Goal: Task Accomplishment & Management: Manage account settings

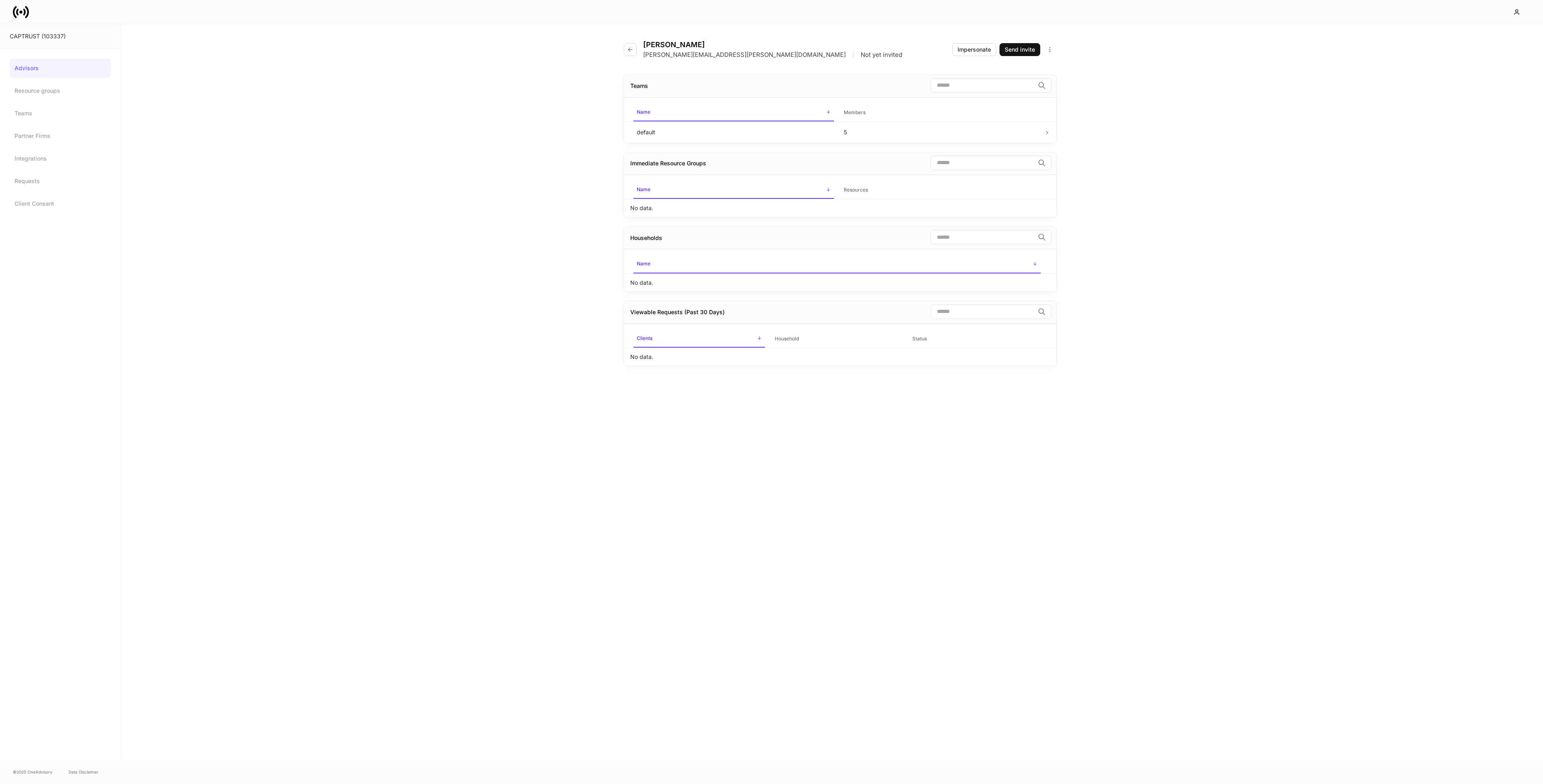
click at [29, 67] on link "Advisors" at bounding box center [60, 68] width 102 height 19
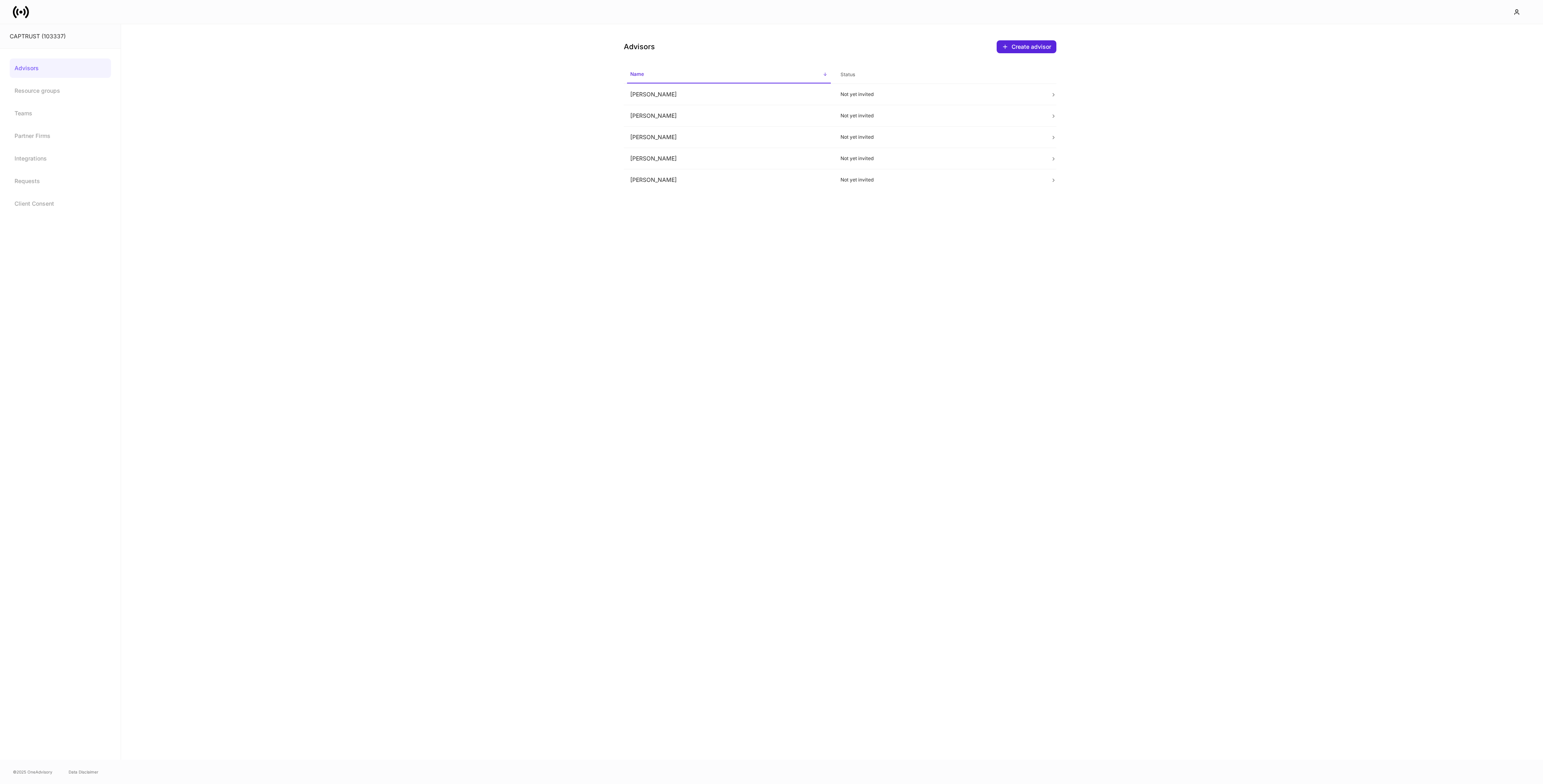
click at [686, 281] on div "Advisors Create advisor Name sorted ascending Status David Kantrowitz Not yet i…" at bounding box center [832, 392] width 1422 height 736
click at [942, 102] on td "Not yet invited" at bounding box center [939, 94] width 210 height 21
click at [628, 47] on icon "button" at bounding box center [630, 49] width 6 height 6
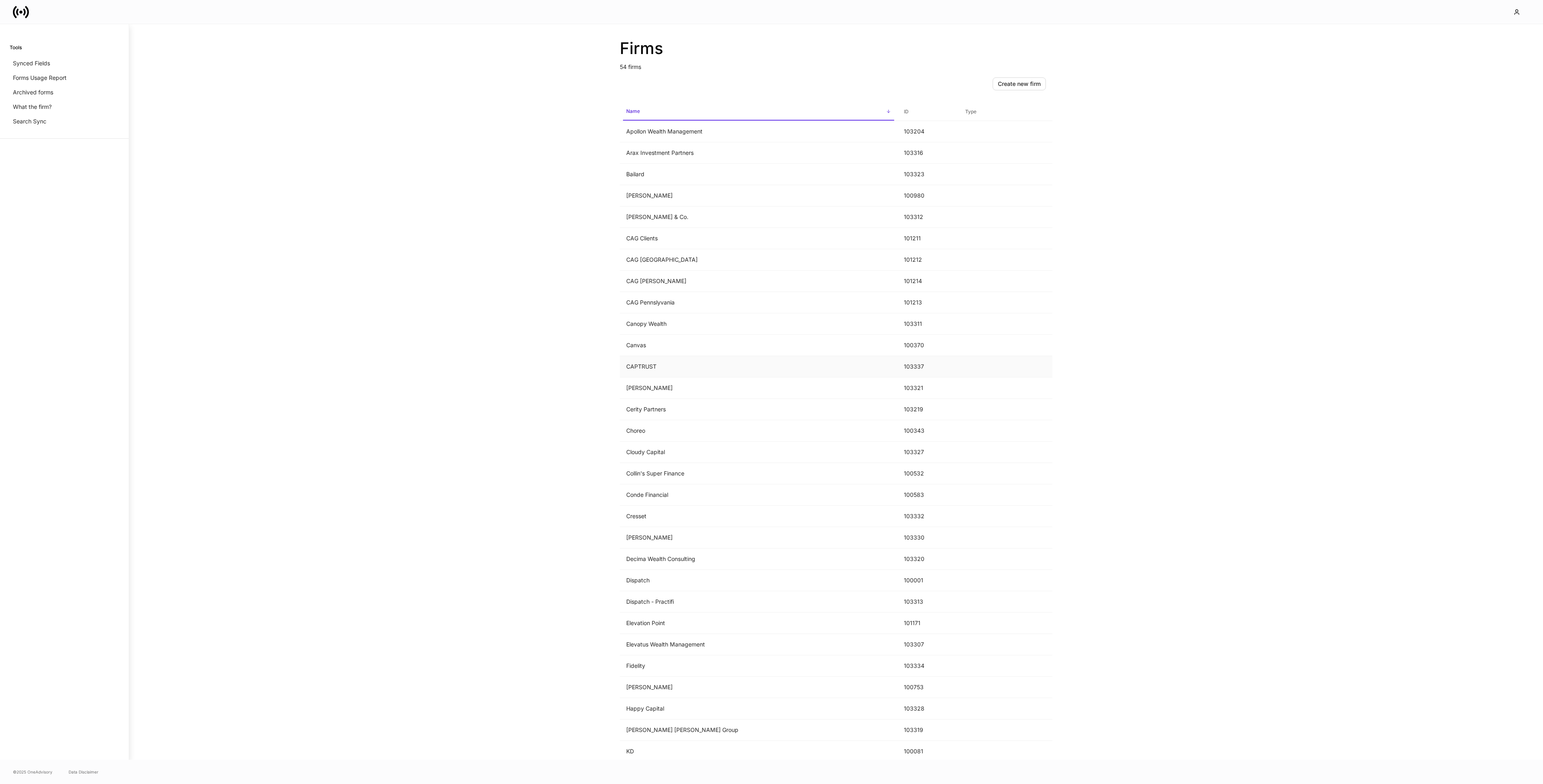
click at [699, 372] on td "CAPTRUST" at bounding box center [758, 366] width 278 height 21
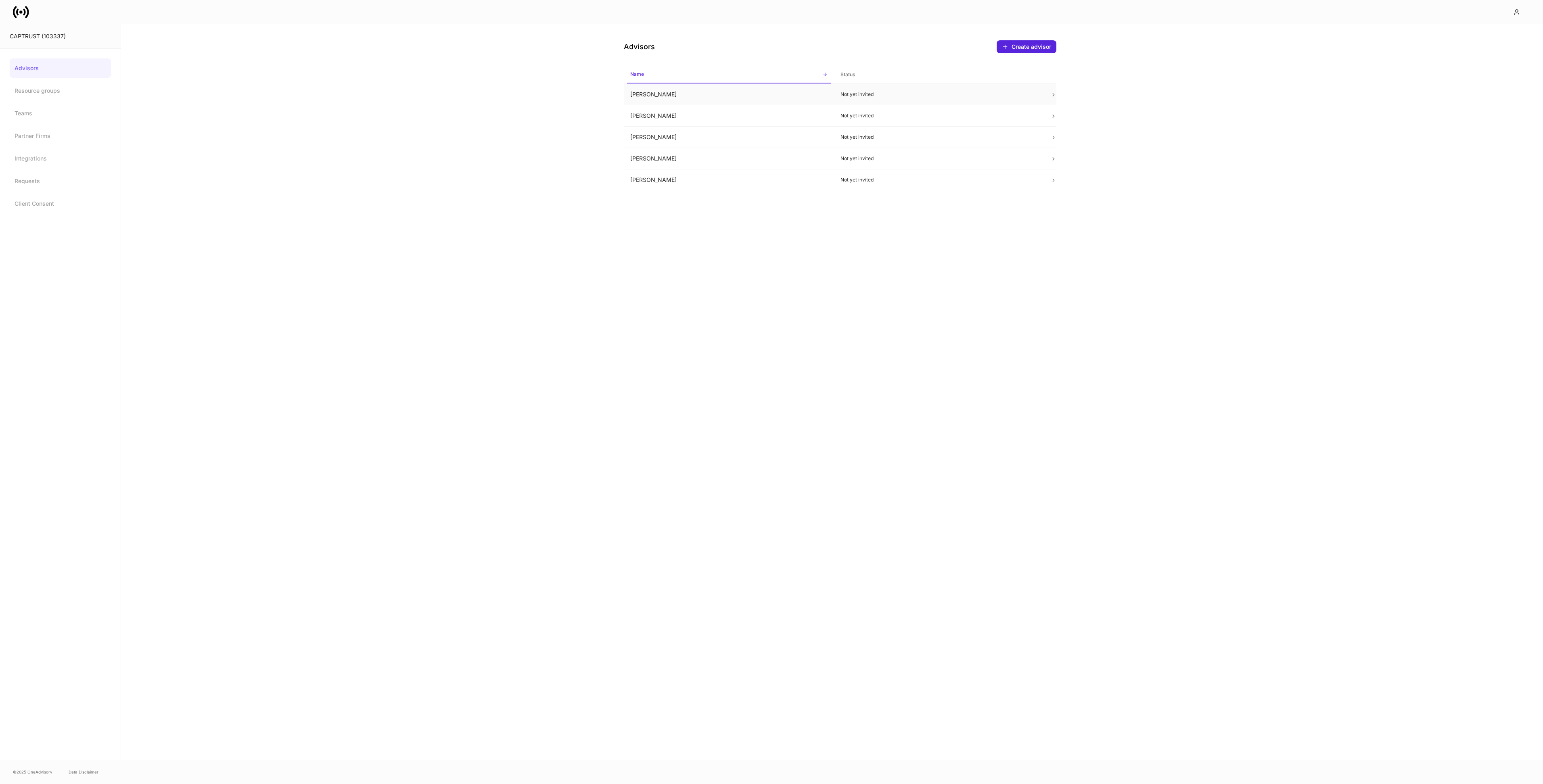
click at [972, 96] on p "Not yet invited" at bounding box center [939, 94] width 198 height 6
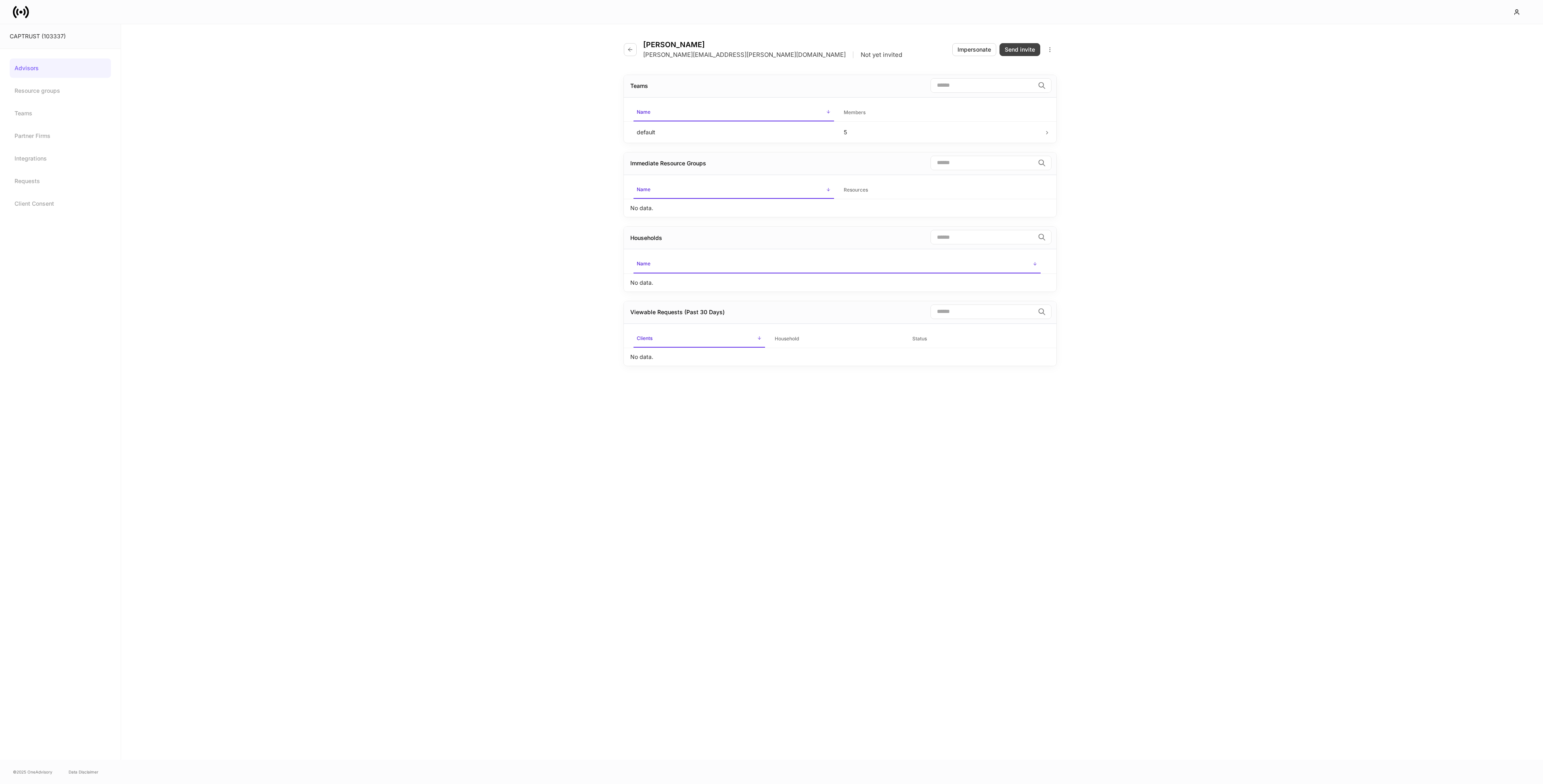
click at [1015, 48] on div "Send invite" at bounding box center [1020, 49] width 30 height 8
click at [632, 51] on icon "button" at bounding box center [630, 54] width 6 height 6
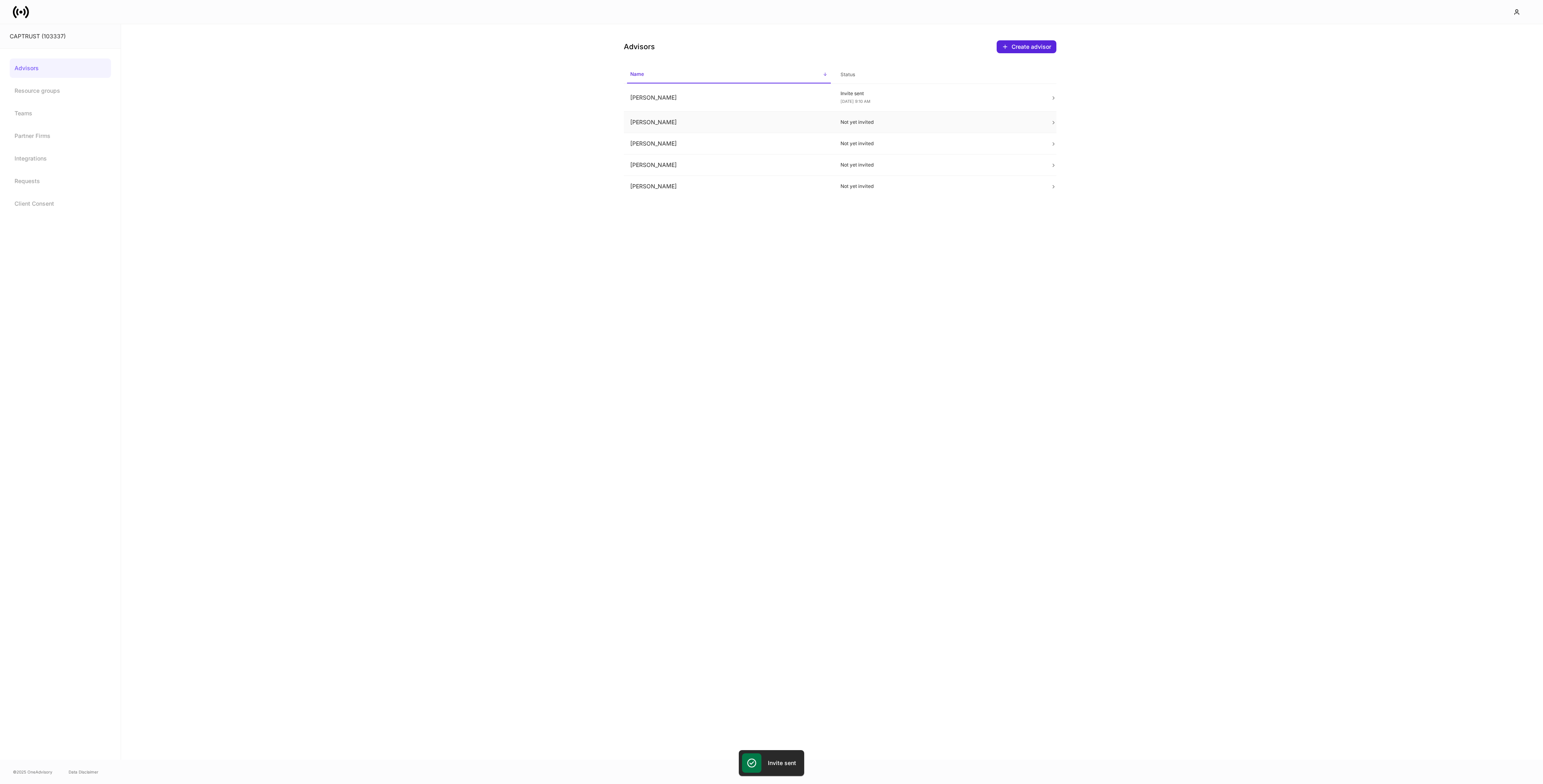
click at [882, 116] on td "Not yet invited" at bounding box center [939, 122] width 210 height 21
click at [1014, 51] on div "Send invite" at bounding box center [1020, 49] width 30 height 8
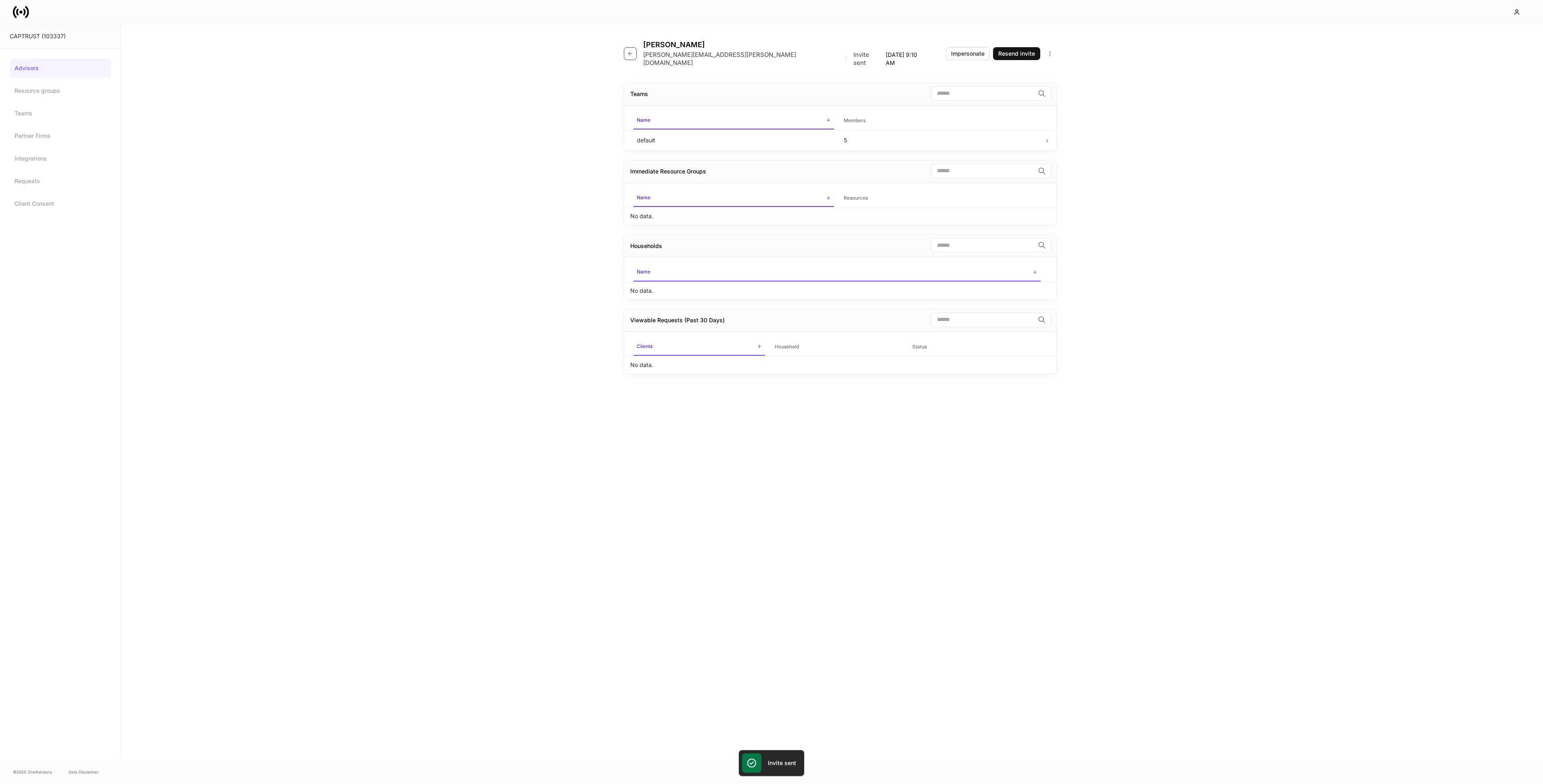
click at [633, 55] on button "button" at bounding box center [630, 54] width 13 height 13
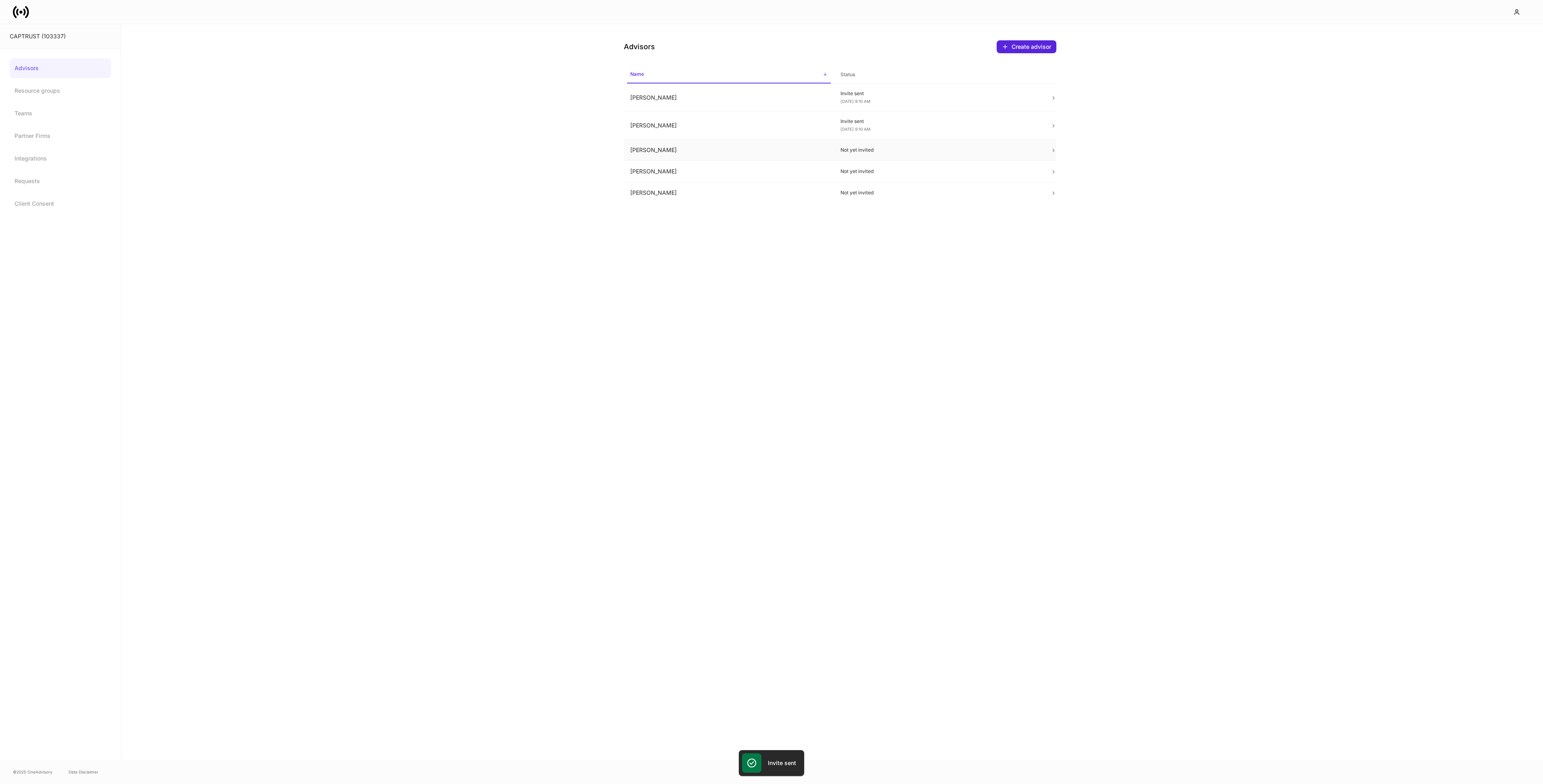
click at [885, 147] on p "Not yet invited" at bounding box center [939, 150] width 198 height 6
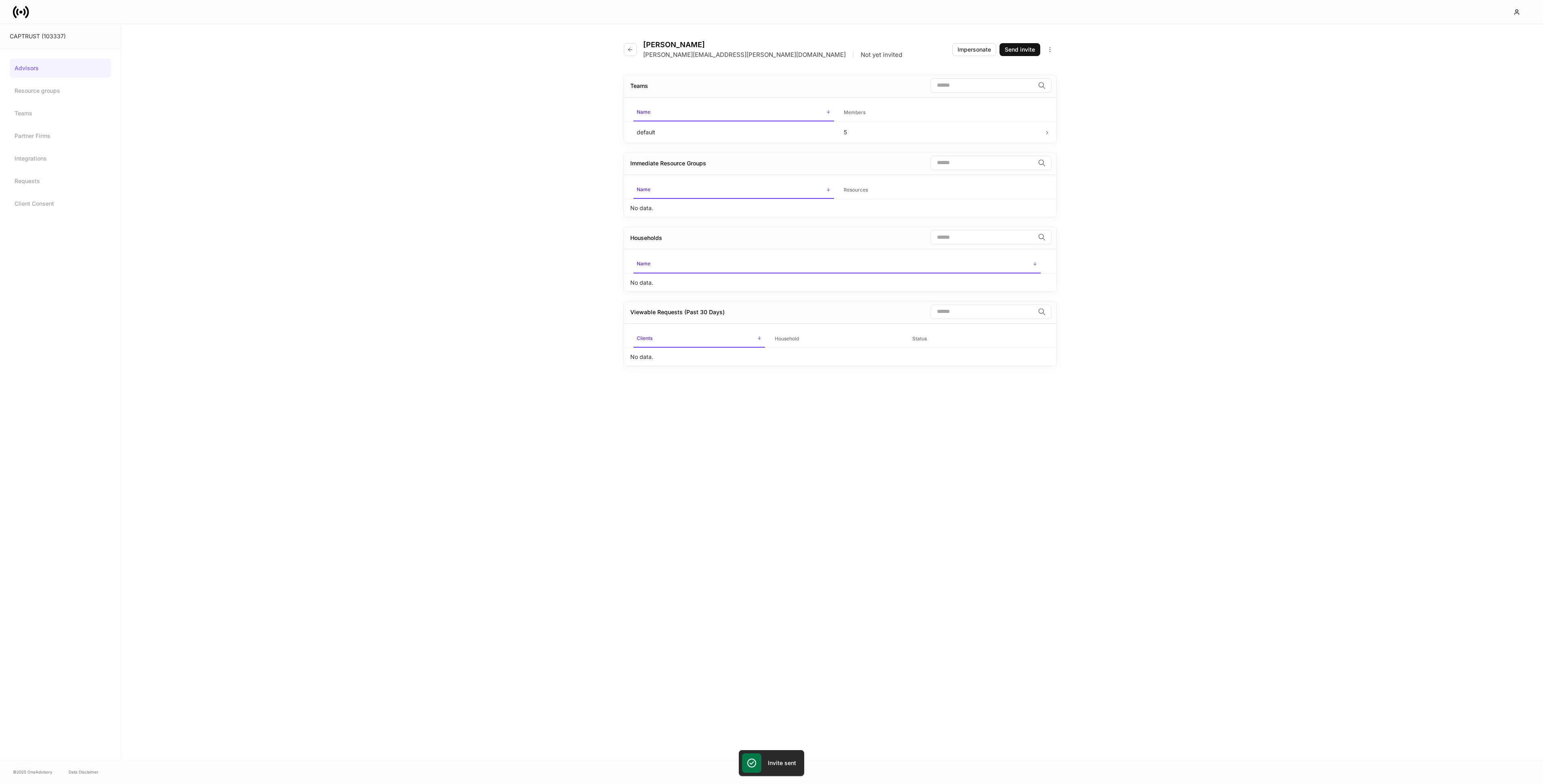
click at [1015, 42] on div "[PERSON_NAME] [PERSON_NAME][EMAIL_ADDRESS][PERSON_NAME][DOMAIN_NAME] | Not yet …" at bounding box center [840, 45] width 432 height 41
click at [1014, 49] on div "Send invite" at bounding box center [1020, 49] width 30 height 8
click at [628, 51] on icon "button" at bounding box center [630, 54] width 6 height 6
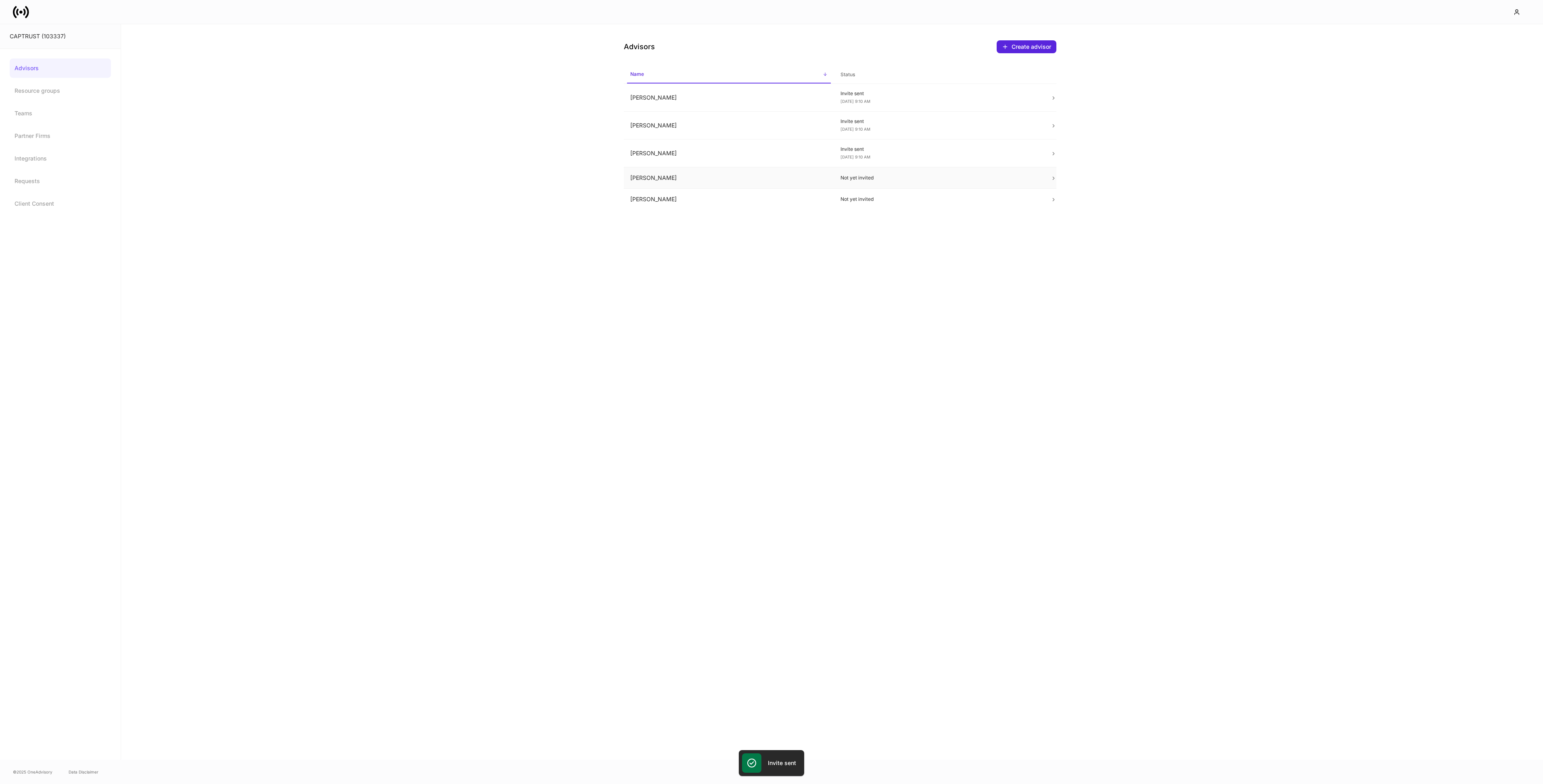
click at [769, 175] on td "[PERSON_NAME]" at bounding box center [729, 178] width 210 height 21
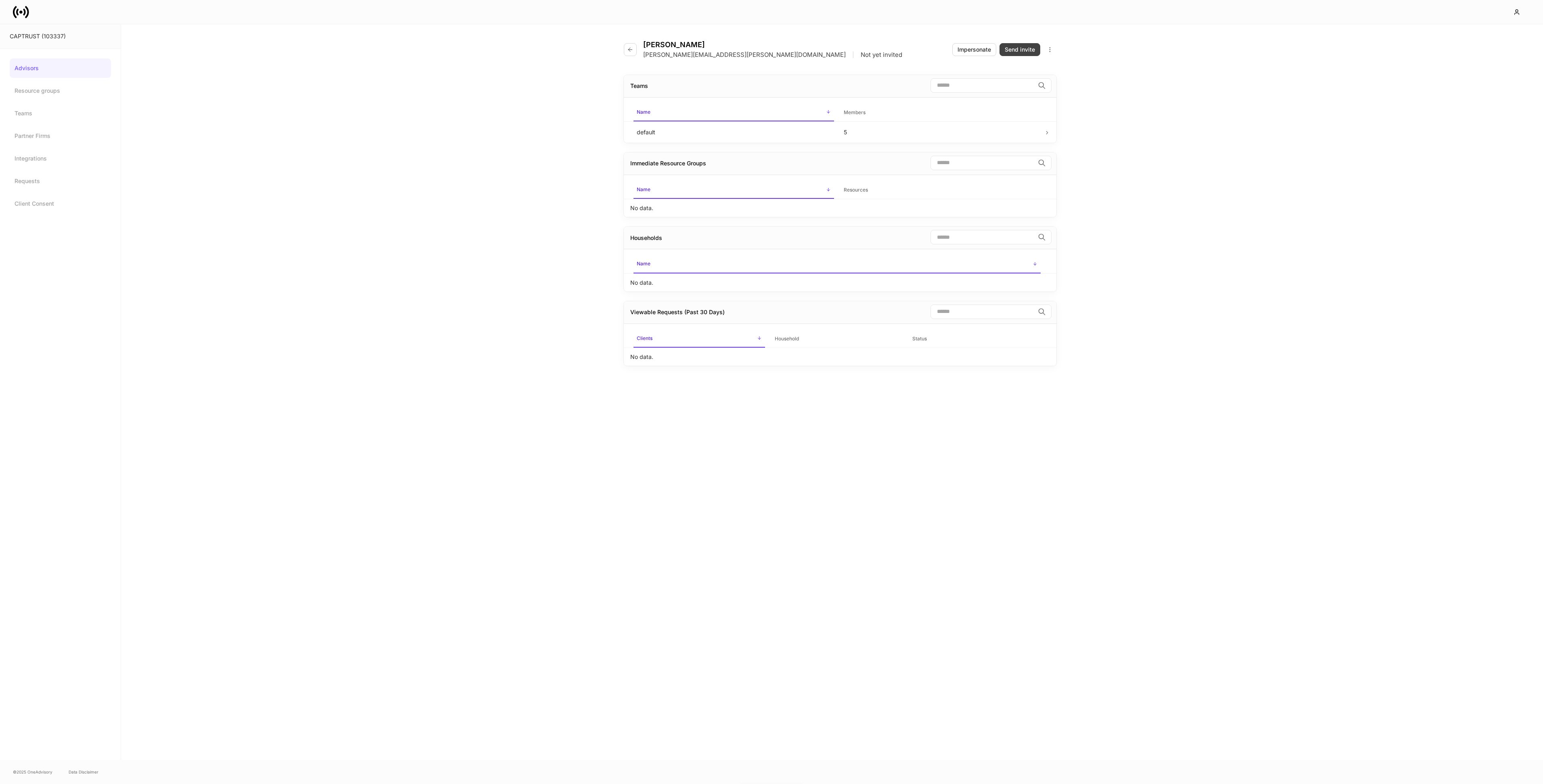
click at [1013, 51] on div "Send invite" at bounding box center [1020, 49] width 30 height 8
click at [630, 51] on icon "button" at bounding box center [630, 54] width 6 height 6
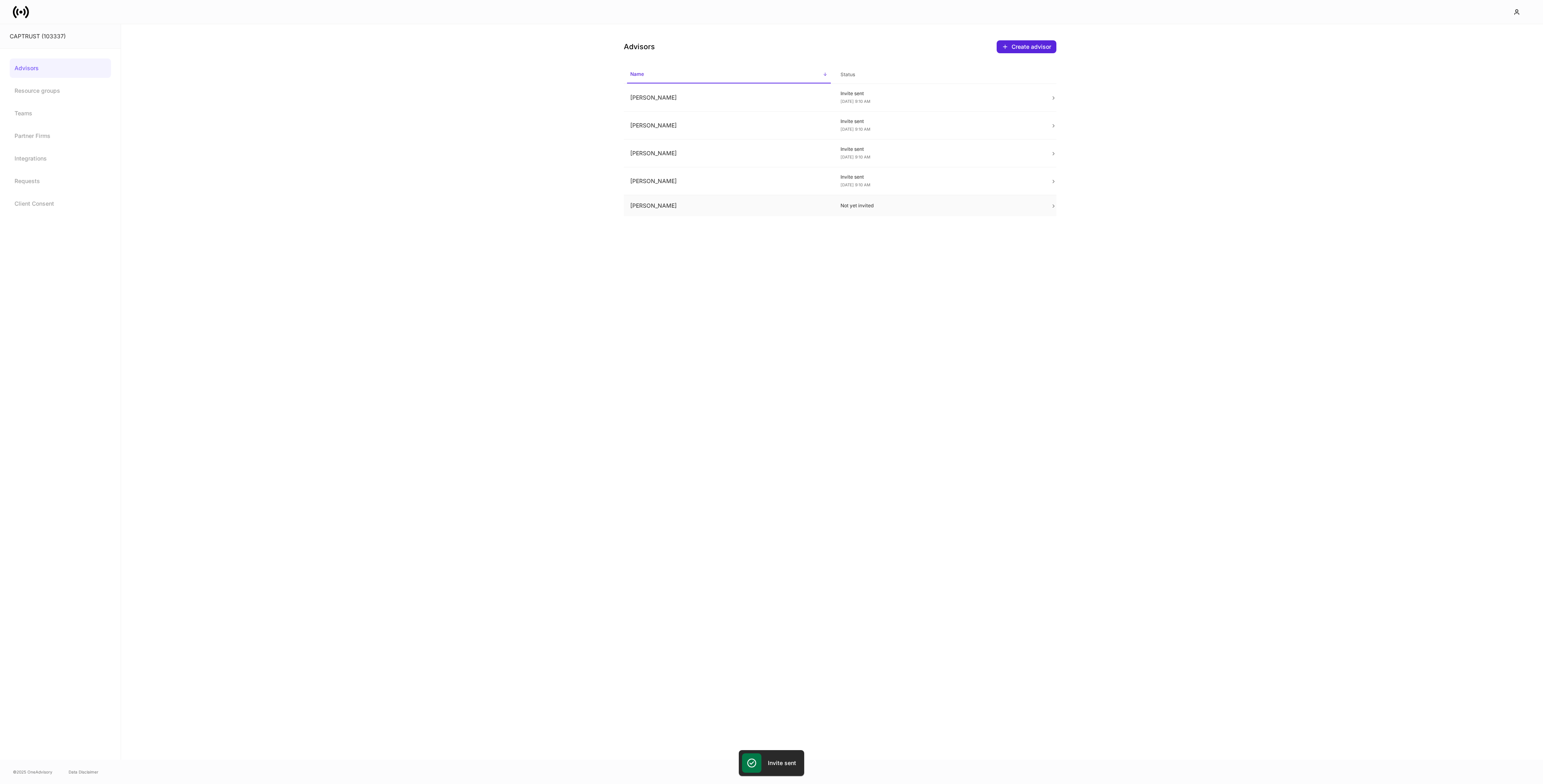
click at [739, 209] on td "[PERSON_NAME]" at bounding box center [729, 206] width 210 height 21
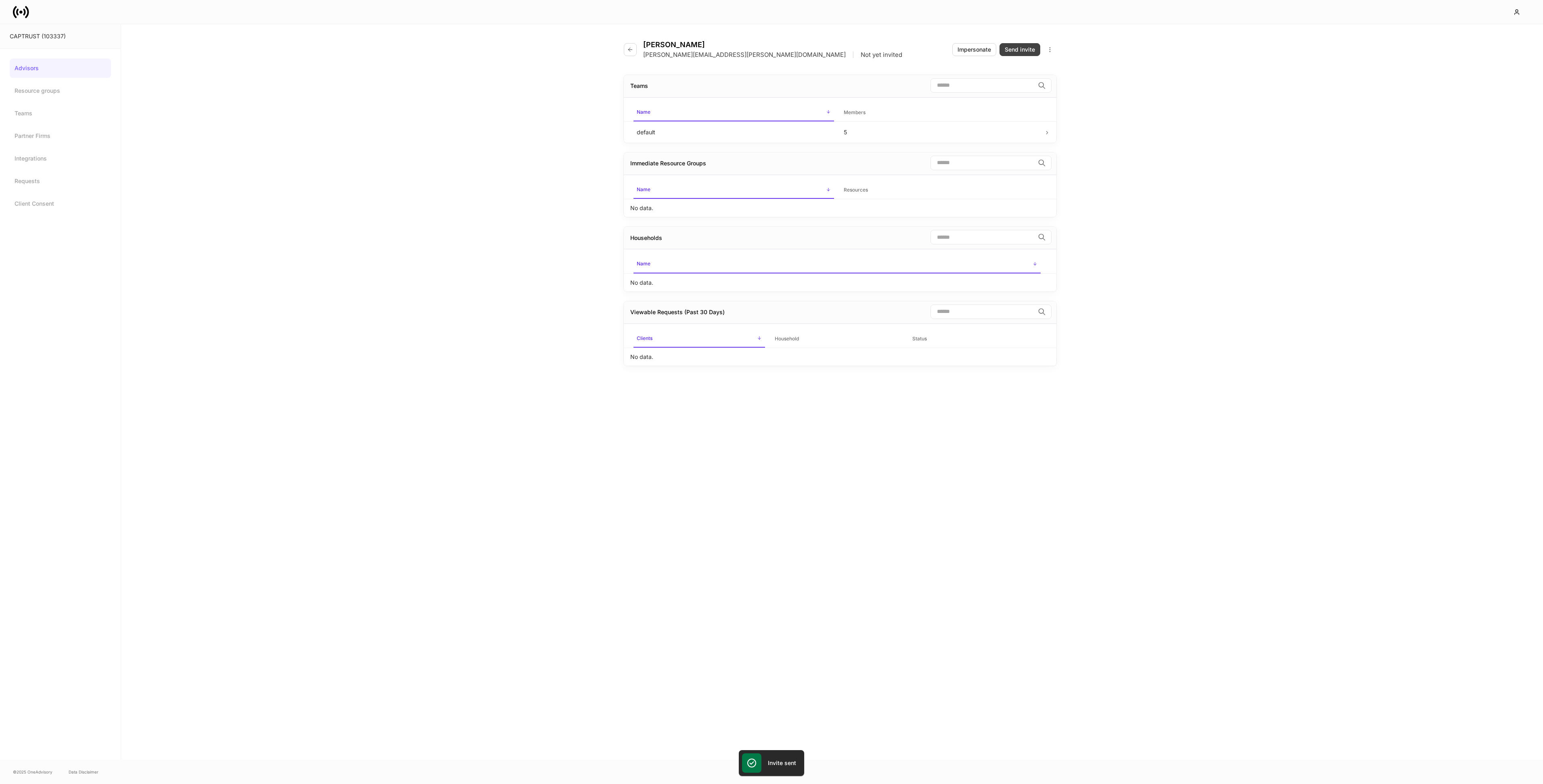
click at [1022, 48] on div "Send invite" at bounding box center [1020, 49] width 30 height 8
click at [629, 51] on icon "button" at bounding box center [630, 53] width 3 height 3
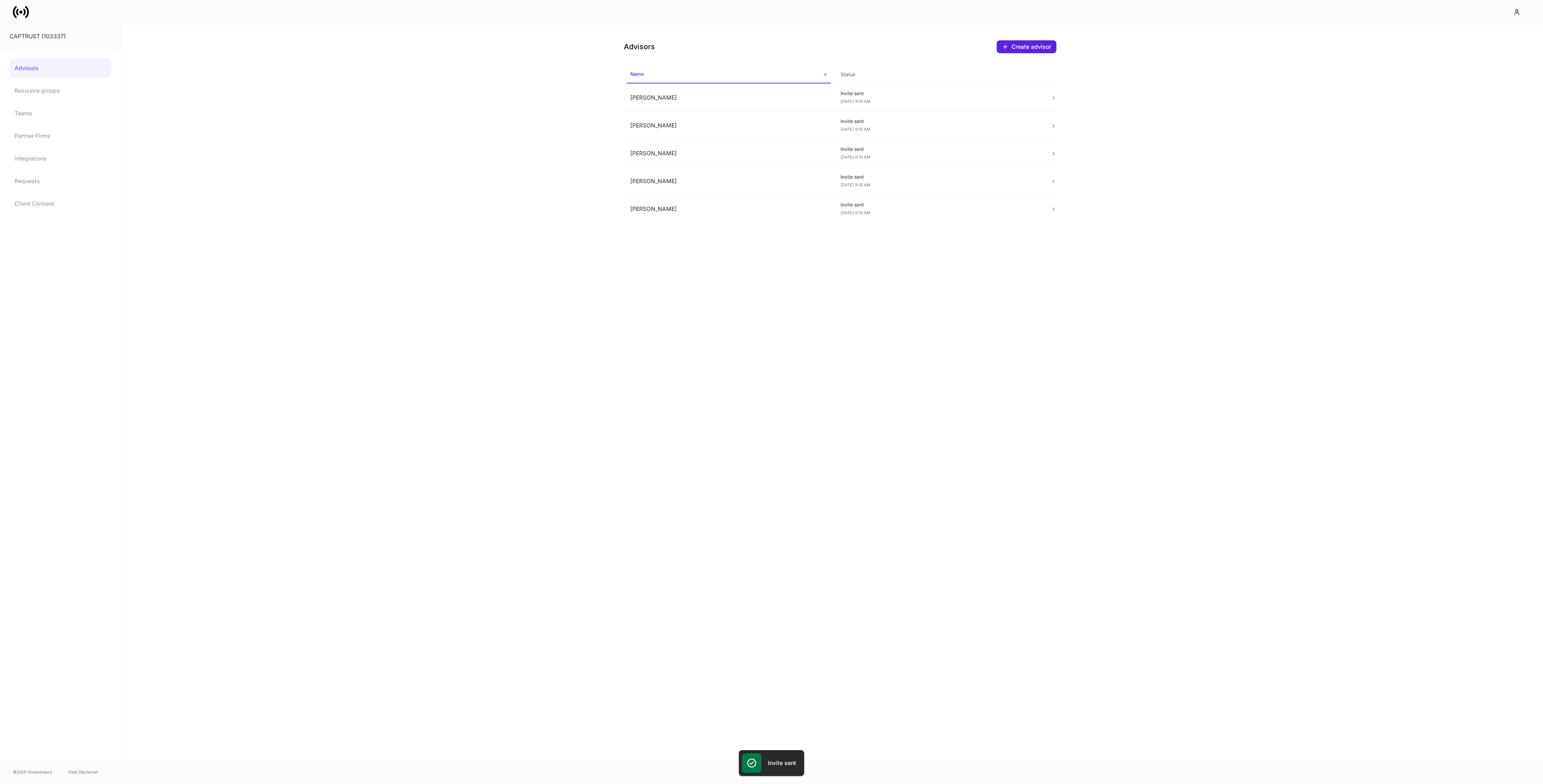
click at [612, 285] on div "Advisors Create advisor Name sorted ascending Status [PERSON_NAME] Invite sent …" at bounding box center [832, 392] width 1422 height 736
